Goal: Find specific page/section: Find specific page/section

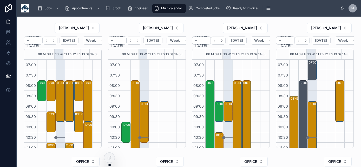
scroll to position [145, 0]
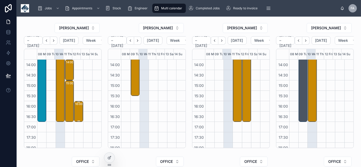
click at [77, 115] on div "16:00 – 17:00 *** 4pm attendance *** City Electrical Factors Ltd - 1X Repair - …" at bounding box center [78, 112] width 7 height 20
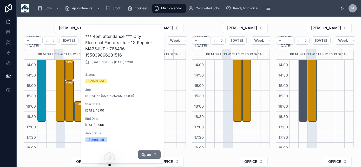
click at [152, 154] on button "Open" at bounding box center [149, 155] width 23 height 9
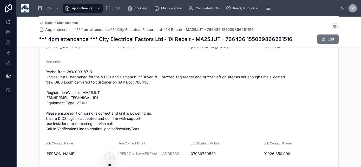
scroll to position [189, 0]
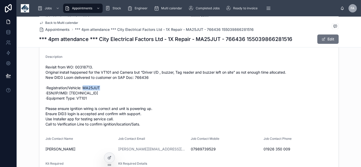
drag, startPoint x: 99, startPoint y: 98, endPoint x: 82, endPoint y: 99, distance: 17.2
click at [82, 99] on span "Revisit from WO: 00318713. Original install happened for the VT101 and Camera b…" at bounding box center [189, 96] width 286 height 62
copy span "MA25JUT"
click at [59, 21] on span "Back to Multi calendar" at bounding box center [61, 23] width 33 height 4
